Goal: Communication & Community: Answer question/provide support

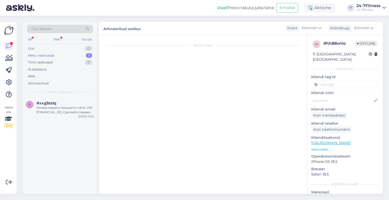
scroll to position [537, 0]
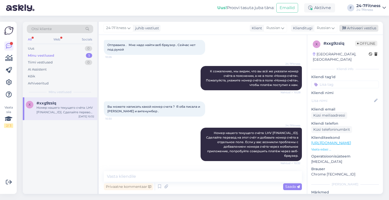
click at [351, 30] on div "Arhiveeri vestlus" at bounding box center [359, 28] width 39 height 7
click at [359, 25] on div "Arhiveeri vestlus" at bounding box center [359, 28] width 39 height 7
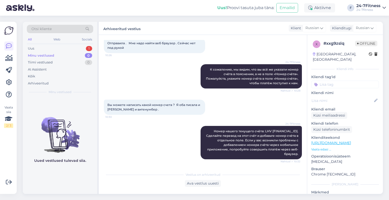
click at [54, 52] on div "Minu vestlused 0" at bounding box center [60, 55] width 66 height 7
click at [54, 49] on div "Uus 1" at bounding box center [60, 48] width 66 height 7
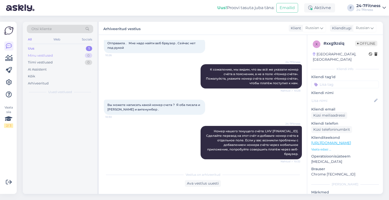
click at [44, 53] on div "Minu vestlused" at bounding box center [40, 55] width 25 height 5
click at [44, 47] on div "Uus 1" at bounding box center [60, 48] width 66 height 7
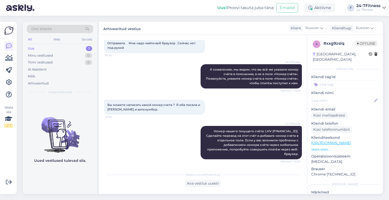
click at [41, 48] on div "Uus 1" at bounding box center [60, 48] width 66 height 7
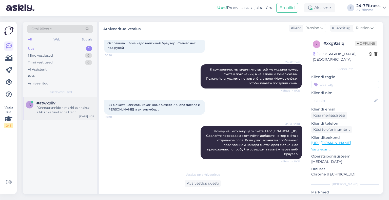
click at [55, 107] on div "Rühmatrennide nimekiri pannakse lukku üks tund enne trenni toimumist. Palun vee…" at bounding box center [65, 110] width 58 height 9
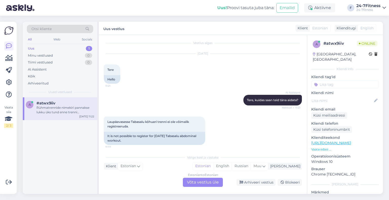
scroll to position [0, 0]
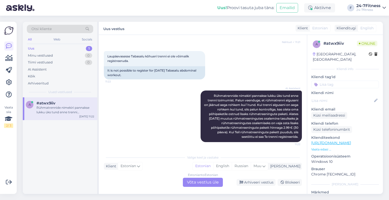
click at [198, 183] on div "Estonian to Estonian Võta vestlus üle" at bounding box center [203, 182] width 40 height 9
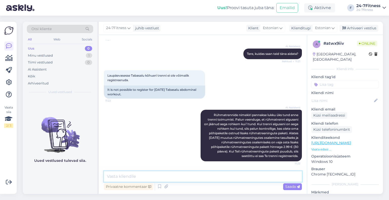
click at [165, 175] on textarea at bounding box center [203, 177] width 198 height 11
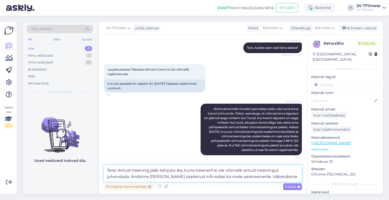
scroll to position [61, 0]
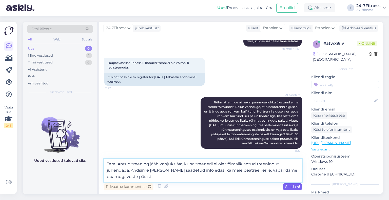
type textarea "Tere! Antud treening jääb kahjuks ära, kuna treeneril ei ole võimalik antud tre…"
click at [285, 188] on div "Saada" at bounding box center [292, 187] width 19 height 7
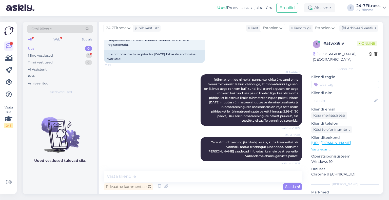
scroll to position [110, 0]
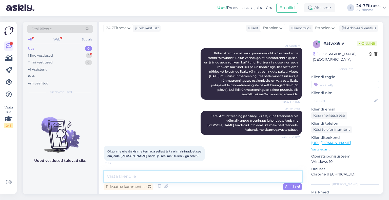
click at [155, 180] on textarea at bounding box center [203, 177] width 198 height 11
type textarea "E"
type textarea "Anname info edasi peatreenerile, kes saab antud olukorda kontrollida."
click at [276, 185] on div "Privaatne kommentaar Saada" at bounding box center [203, 187] width 198 height 10
click at [285, 186] on span "Saada" at bounding box center [292, 187] width 15 height 5
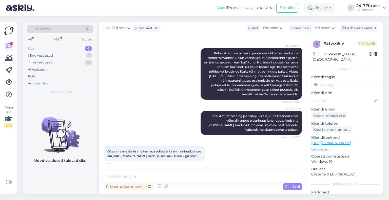
scroll to position [137, 0]
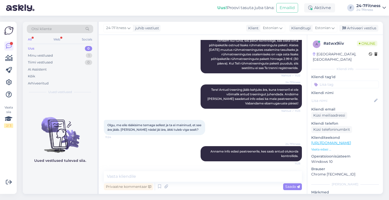
click at [190, 130] on span "Olgu, me eile rääkisime temaga sellest ja ta ei maininud, et see ära jääb. [PER…" at bounding box center [154, 127] width 95 height 8
drag, startPoint x: 193, startPoint y: 129, endPoint x: 117, endPoint y: 124, distance: 76.2
click at [117, 124] on span "Olgu, me eile rääkisime temaga sellest ja ta ei maininud, et see ära jääb. [PER…" at bounding box center [154, 127] width 95 height 8
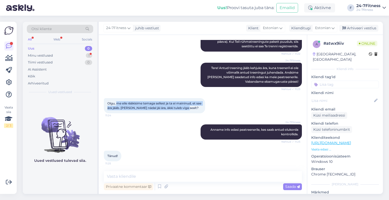
copy span "me eile rääkisime temaga sellest ja ta ei maininud, et see ära jääb. [PERSON_NA…"
click at [236, 128] on span "Anname info edasi peatreenerile, kes saab antud olukorda kontrollida." at bounding box center [255, 132] width 89 height 8
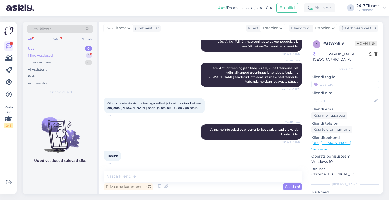
click at [60, 55] on div "Minu vestlused 1" at bounding box center [60, 55] width 66 height 7
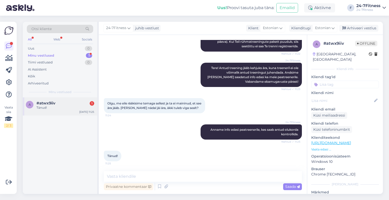
click at [62, 108] on div "Tänud!" at bounding box center [65, 108] width 58 height 5
click at [366, 23] on div "24-7Fitness juhib vestlust Klient Estonian Klienditugi Estonian Arhiveeri vestl…" at bounding box center [241, 28] width 284 height 13
click at [365, 28] on div "Arhiveeri vestlus" at bounding box center [359, 28] width 39 height 7
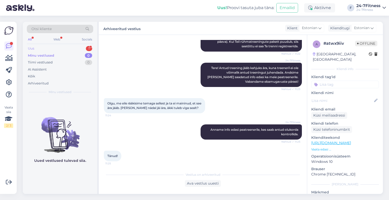
click at [43, 48] on div "Uus 1" at bounding box center [60, 48] width 66 height 7
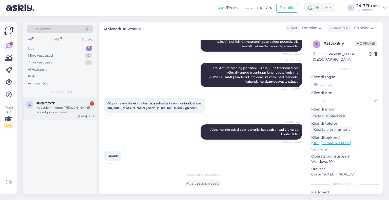
click at [49, 99] on div "l #lduf27fh 1 Kas tulen 1h enne [PERSON_NAME] siis selgub kas pääsen rühmatreen…" at bounding box center [60, 109] width 74 height 23
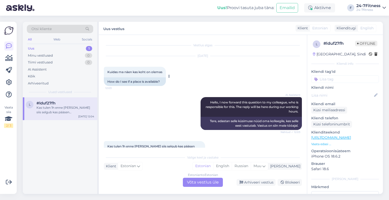
scroll to position [27, 0]
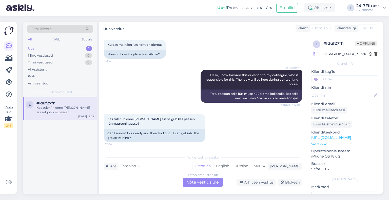
click at [195, 182] on div "Estonian to Estonian Võta vestlus üle" at bounding box center [203, 182] width 40 height 9
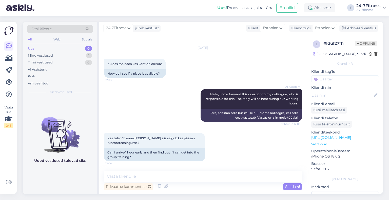
click at [156, 169] on div "Vestlus algas [DATE] Kuidas ma näen kas koht on olemas 12:03 How do I see if a …" at bounding box center [203, 114] width 208 height 159
click at [157, 170] on div "Vestlus algas [DATE] Kuidas ma näen kas koht on olemas 12:03 How do I see if a …" at bounding box center [203, 114] width 208 height 159
click at [149, 174] on textarea at bounding box center [203, 177] width 198 height 11
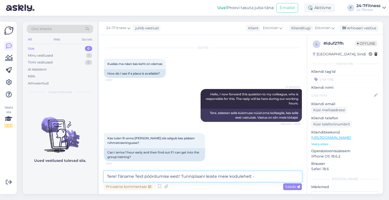
paste textarea "[URL][DOMAIN_NAME]"
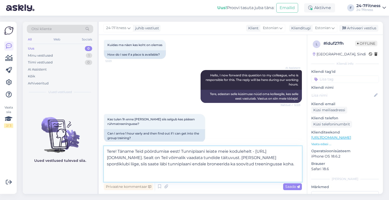
scroll to position [27, 0]
paste textarea "Ühekorrapääsmega on võimalik osa [PERSON_NAME] rühmatrennist, kuid ei ole võima…"
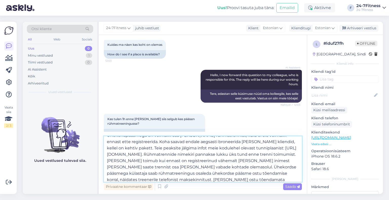
scroll to position [31, 0]
drag, startPoint x: 135, startPoint y: 142, endPoint x: 169, endPoint y: 155, distance: 36.8
click at [169, 155] on textarea "Tere! Täname Teid pöördumise eest! Tunniplaani leiate meie kodulehelt - [URL][D…" at bounding box center [203, 160] width 198 height 46
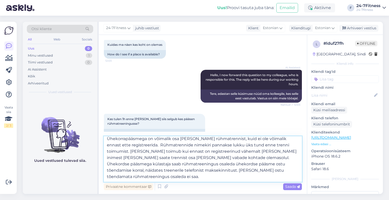
scroll to position [22, 0]
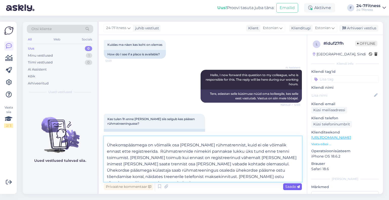
type textarea "Tere! Täname Teid pöördumise eest! Tunniplaani leiate meie kodulehelt - [URL][D…"
click at [285, 186] on span "Saada" at bounding box center [292, 187] width 15 height 5
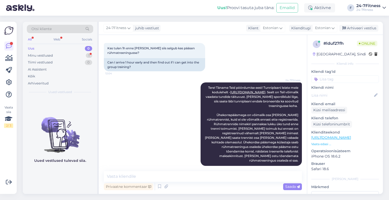
scroll to position [120, 0]
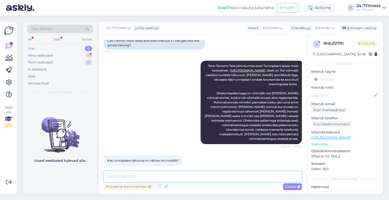
click at [149, 178] on textarea at bounding box center [203, 177] width 198 height 11
type textarea "M"
type textarea "Jah, on ikka."
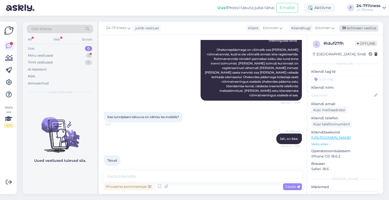
click at [351, 31] on div "Arhiveeri vestlus" at bounding box center [359, 28] width 39 height 7
